Goal: Task Accomplishment & Management: Use online tool/utility

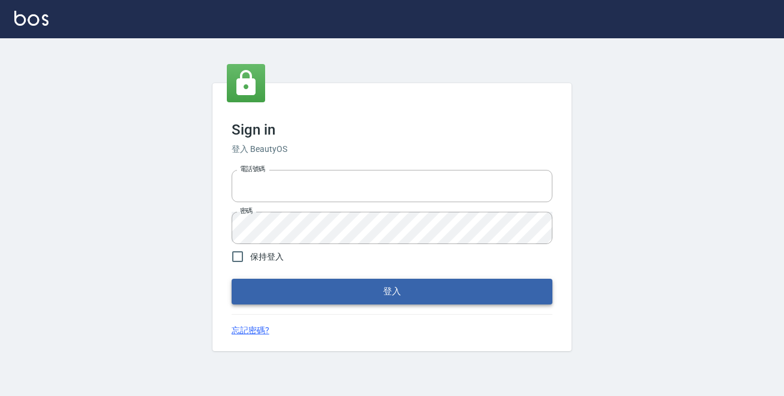
type input "0229470385"
click at [374, 296] on button "登入" at bounding box center [392, 291] width 321 height 25
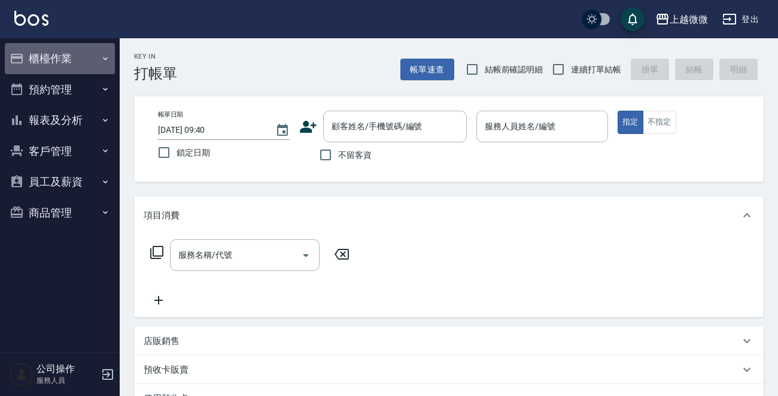
click at [107, 54] on icon "button" at bounding box center [106, 59] width 10 height 10
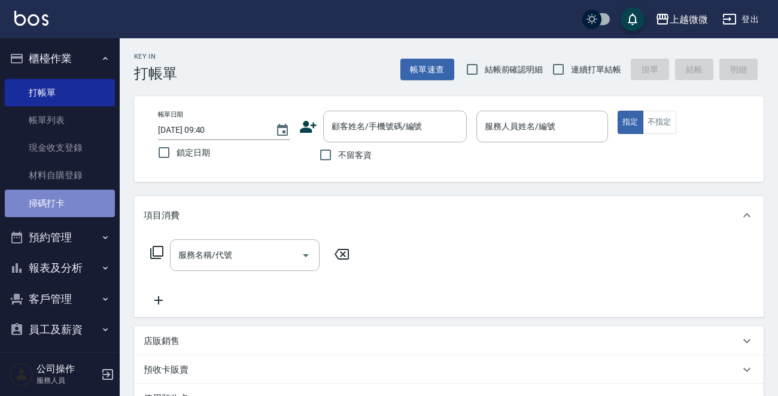
click at [81, 204] on link "掃碼打卡" at bounding box center [60, 204] width 110 height 28
